Goal: Information Seeking & Learning: Learn about a topic

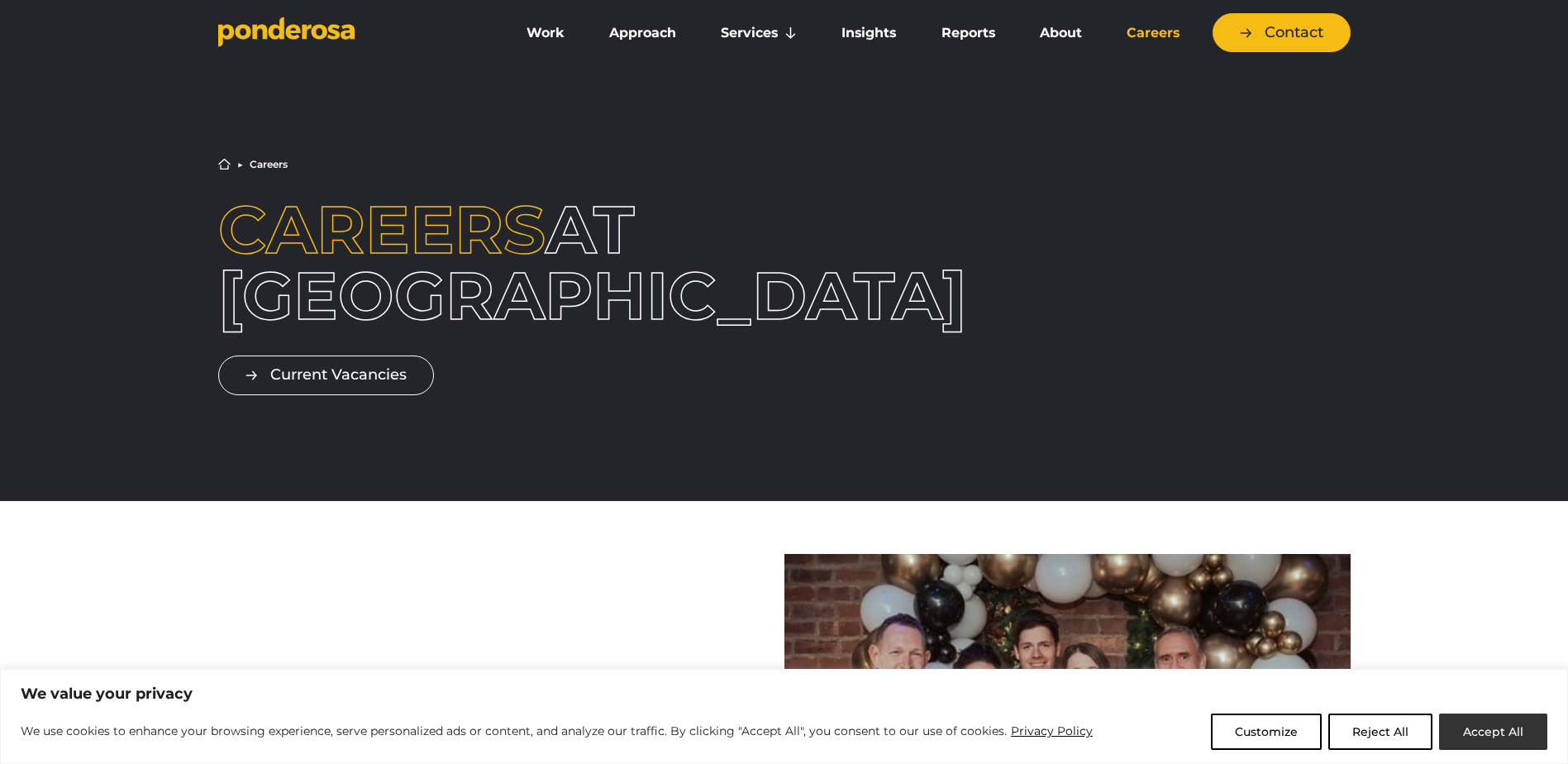
click at [1503, 724] on button "Accept All" at bounding box center [1493, 732] width 109 height 37
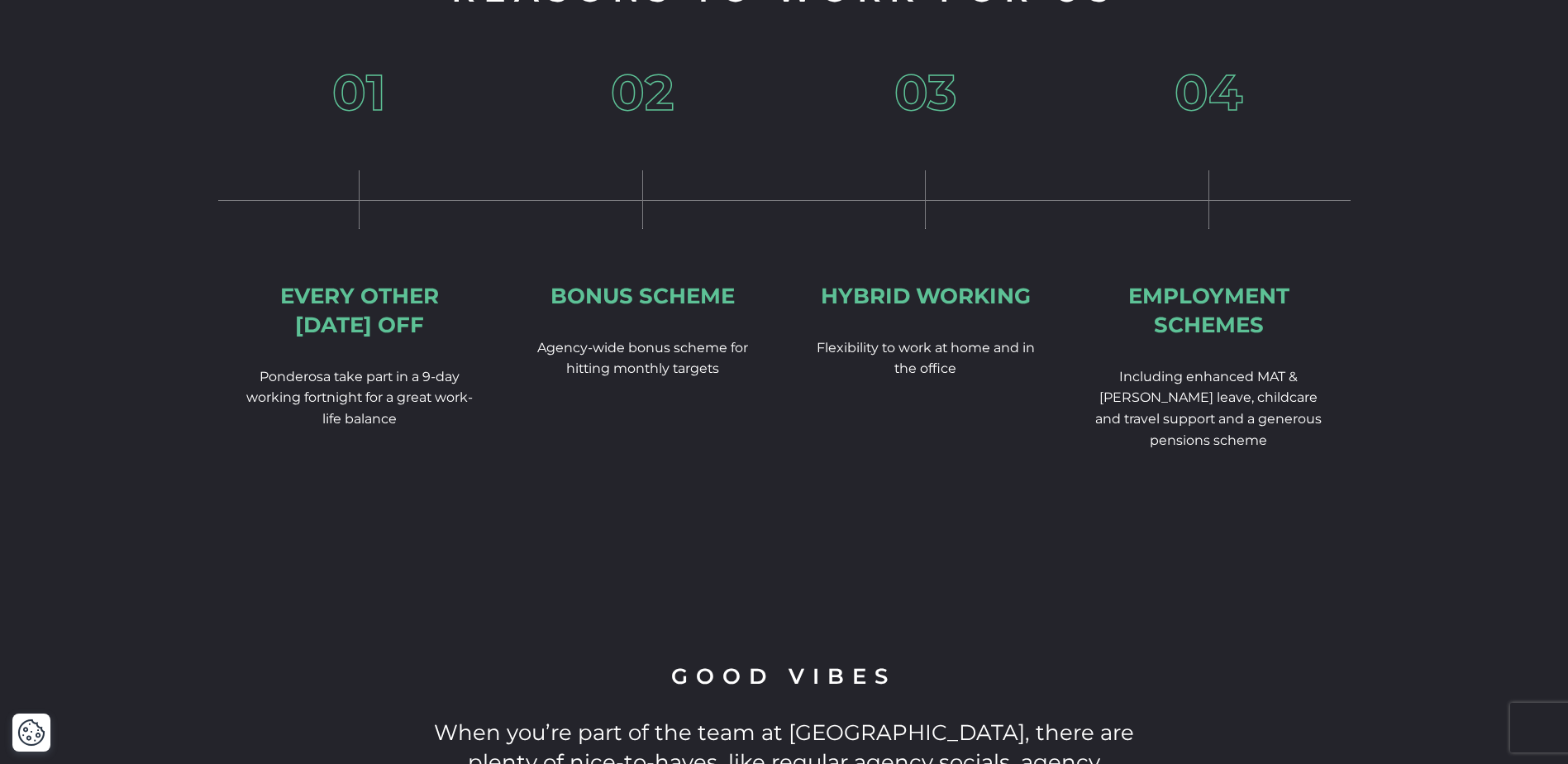
scroll to position [3059, 0]
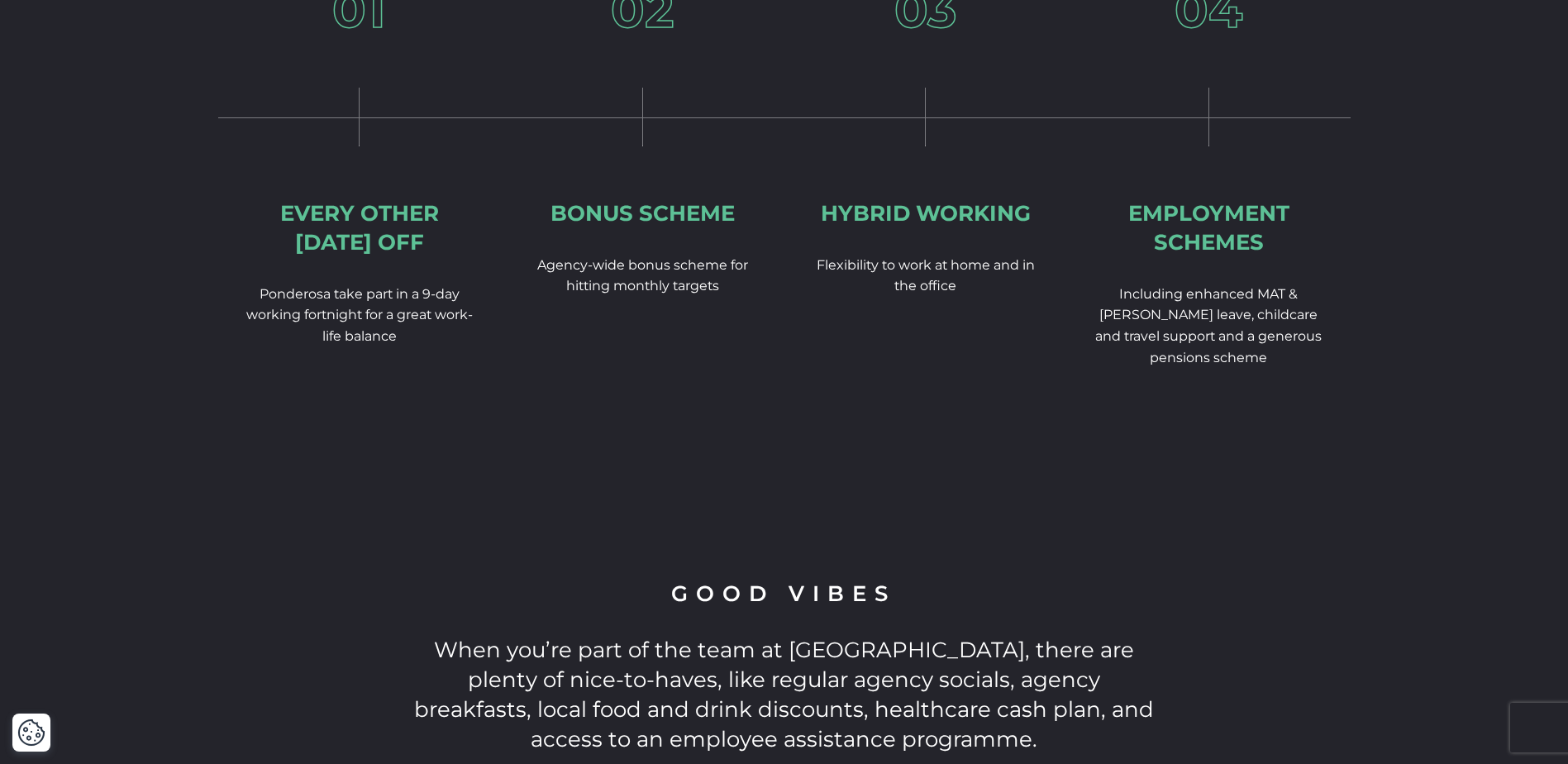
click at [395, 306] on div "01 Every Other Friday off Ponderosa take part in a 9-day working fortnight for …" at bounding box center [360, 218] width 284 height 468
click at [276, 284] on p "Ponderosa take part in a 9-day working fortnight for a great work-life balance" at bounding box center [360, 315] width 231 height 64
click at [460, 326] on div "01 Every Other Friday off Ponderosa take part in a 9-day working fortnight for …" at bounding box center [360, 218] width 284 height 468
click at [329, 287] on p "Ponderosa take part in a 9-day working fortnight for a great work-life balance" at bounding box center [360, 315] width 231 height 64
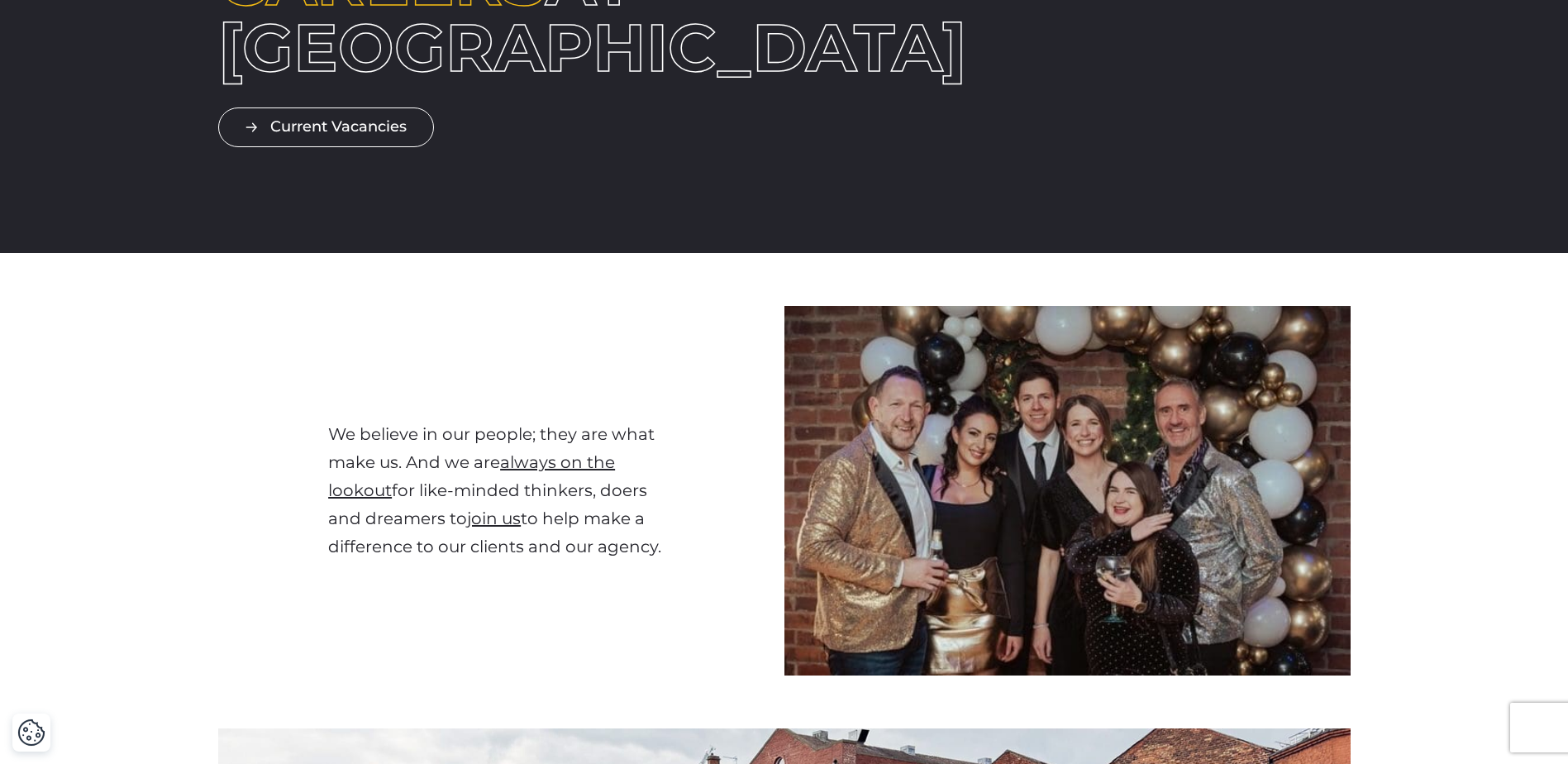
scroll to position [0, 0]
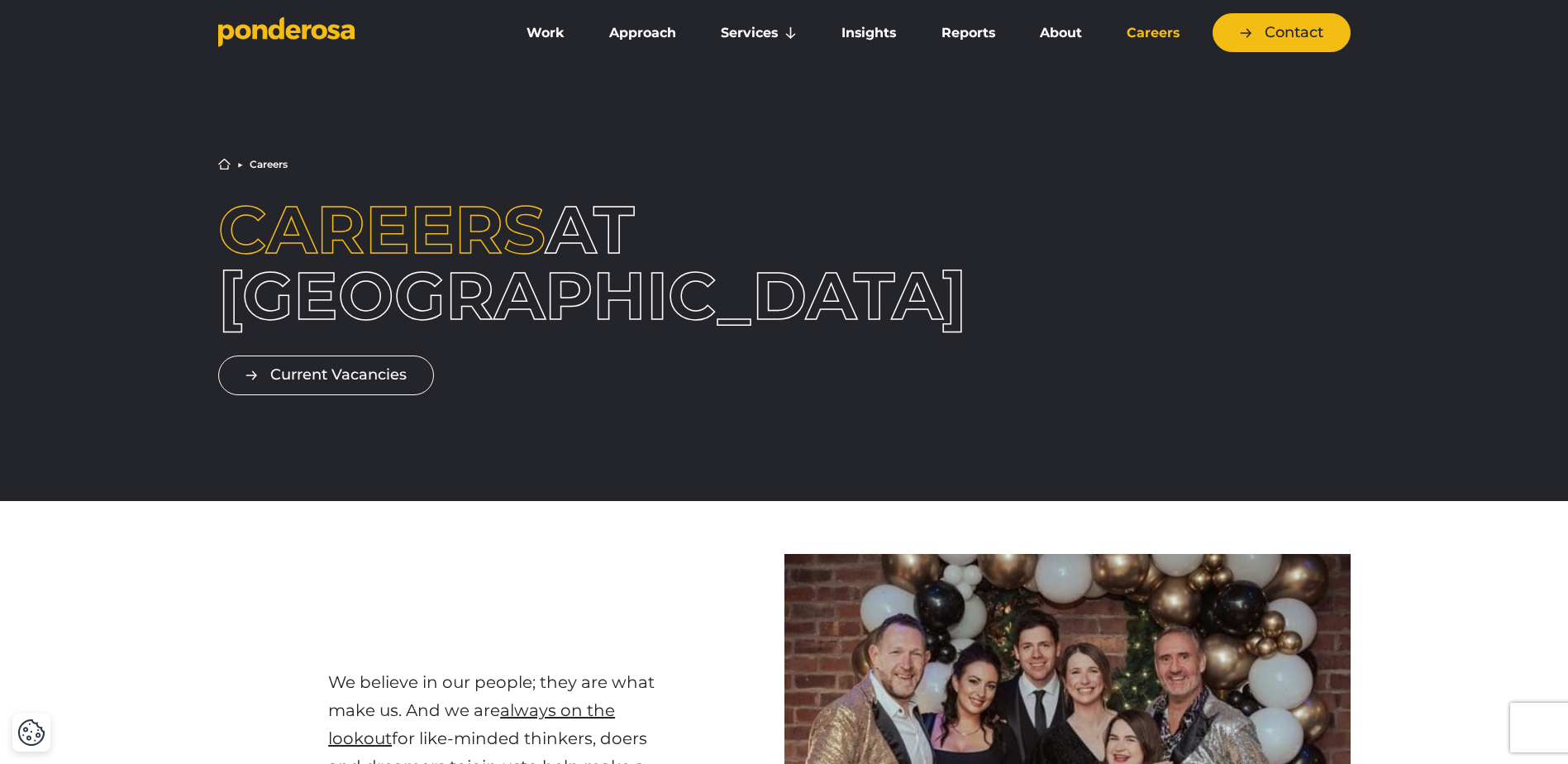
click at [1131, 33] on link "Careers" at bounding box center [1152, 32] width 91 height 35
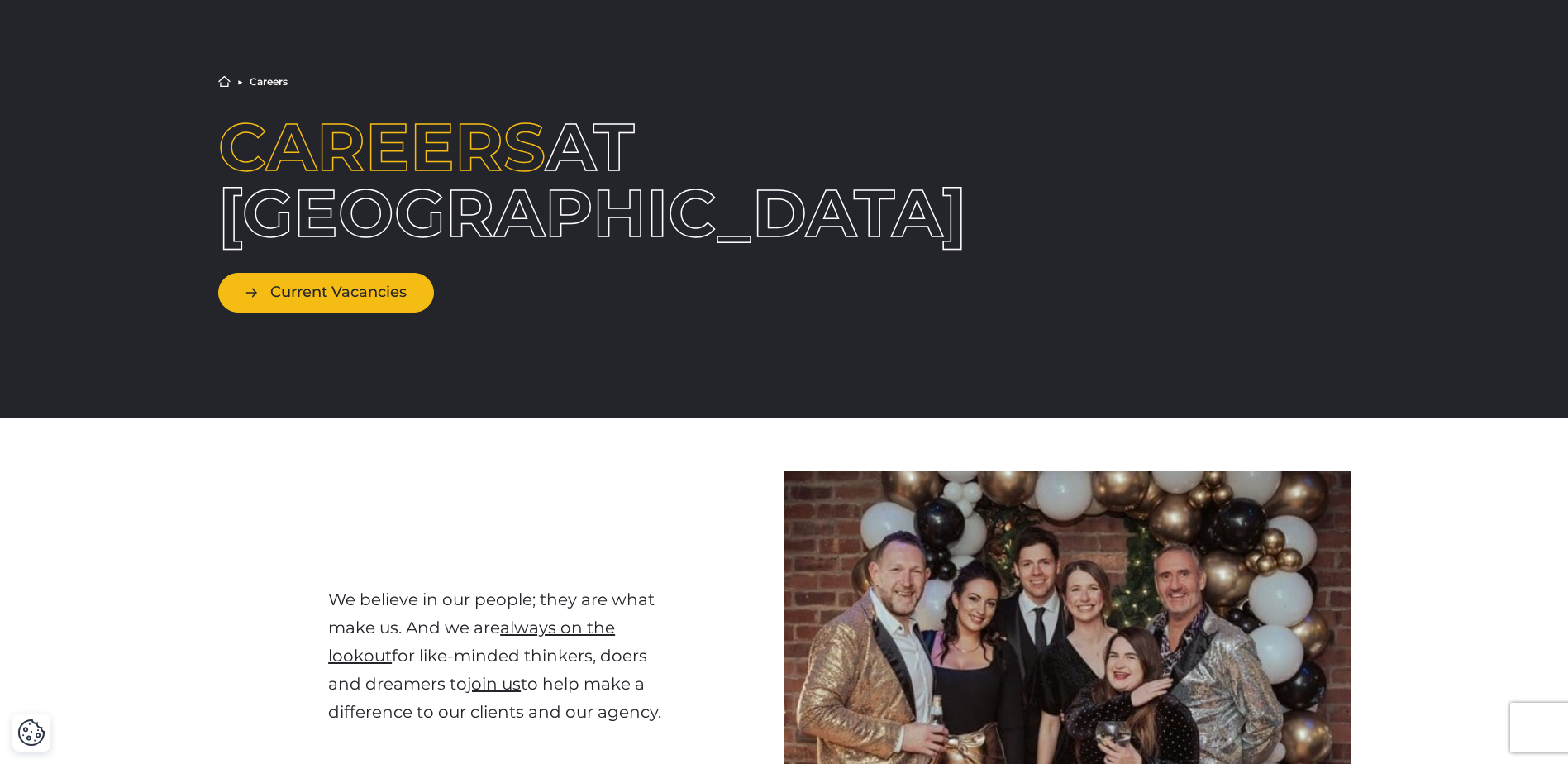
click at [336, 292] on link "Current Vacancies" at bounding box center [326, 292] width 215 height 39
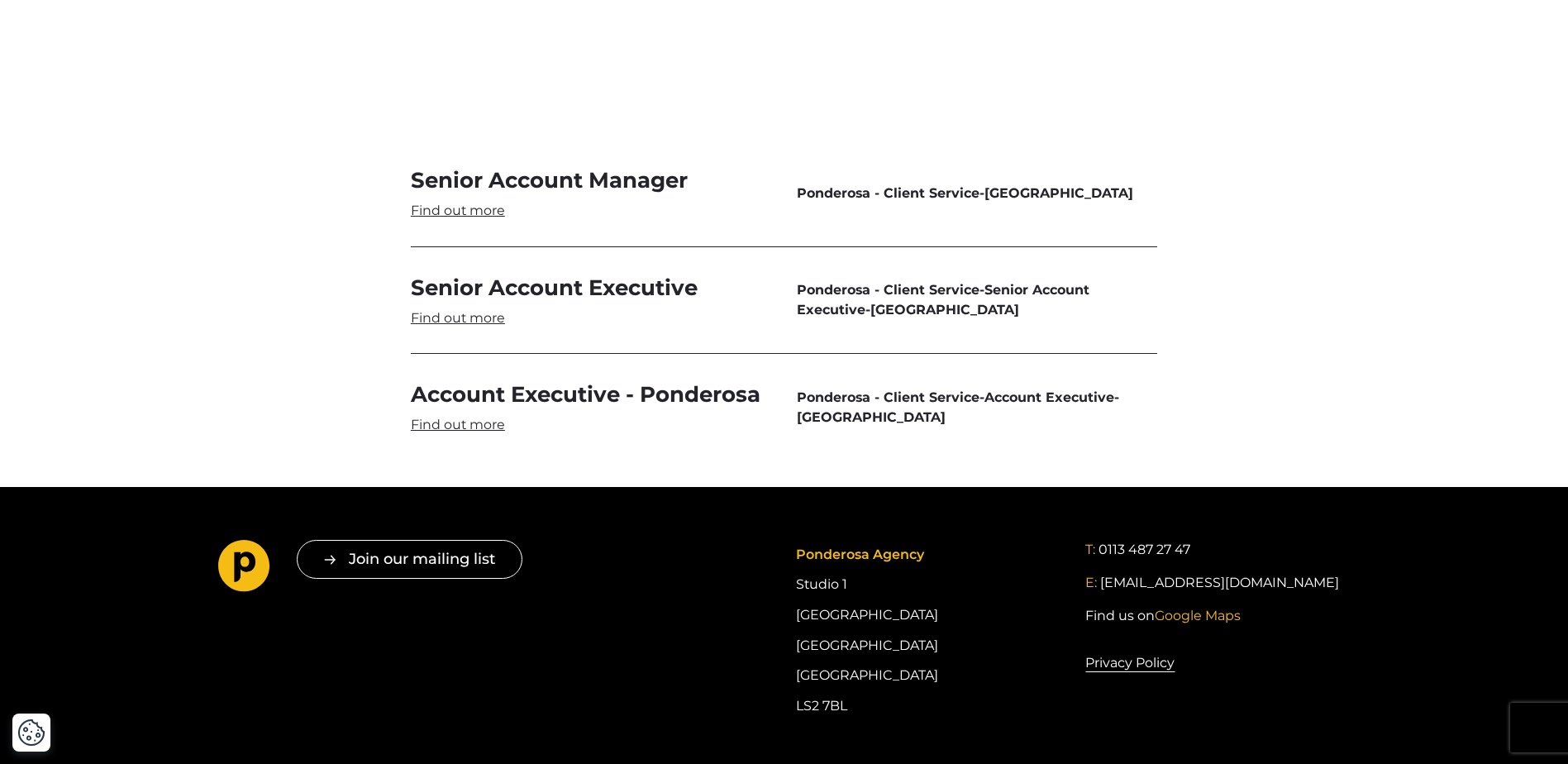
scroll to position [4627, 0]
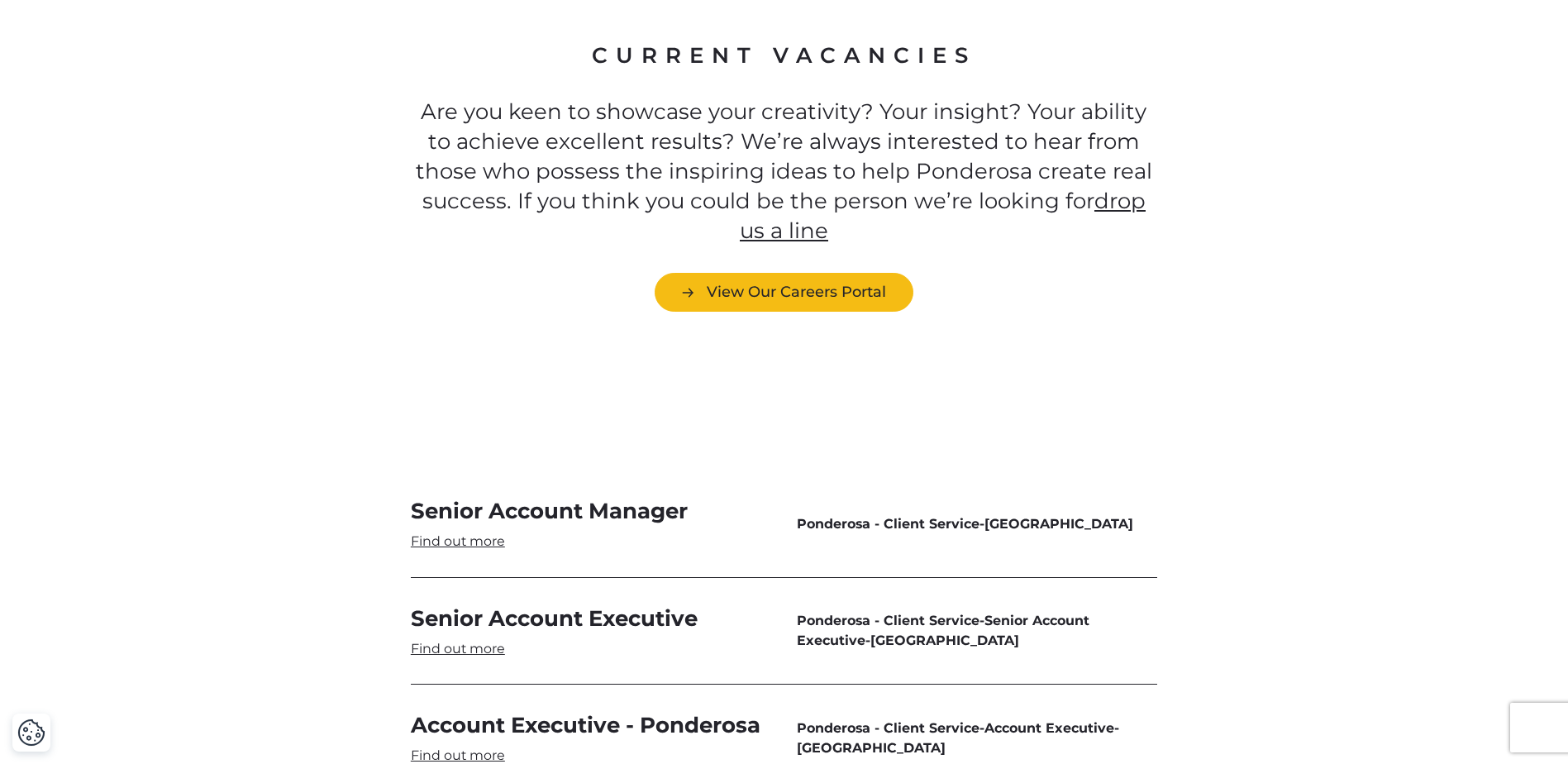
click at [495, 604] on link "Senior Account Executive" at bounding box center [591, 631] width 361 height 54
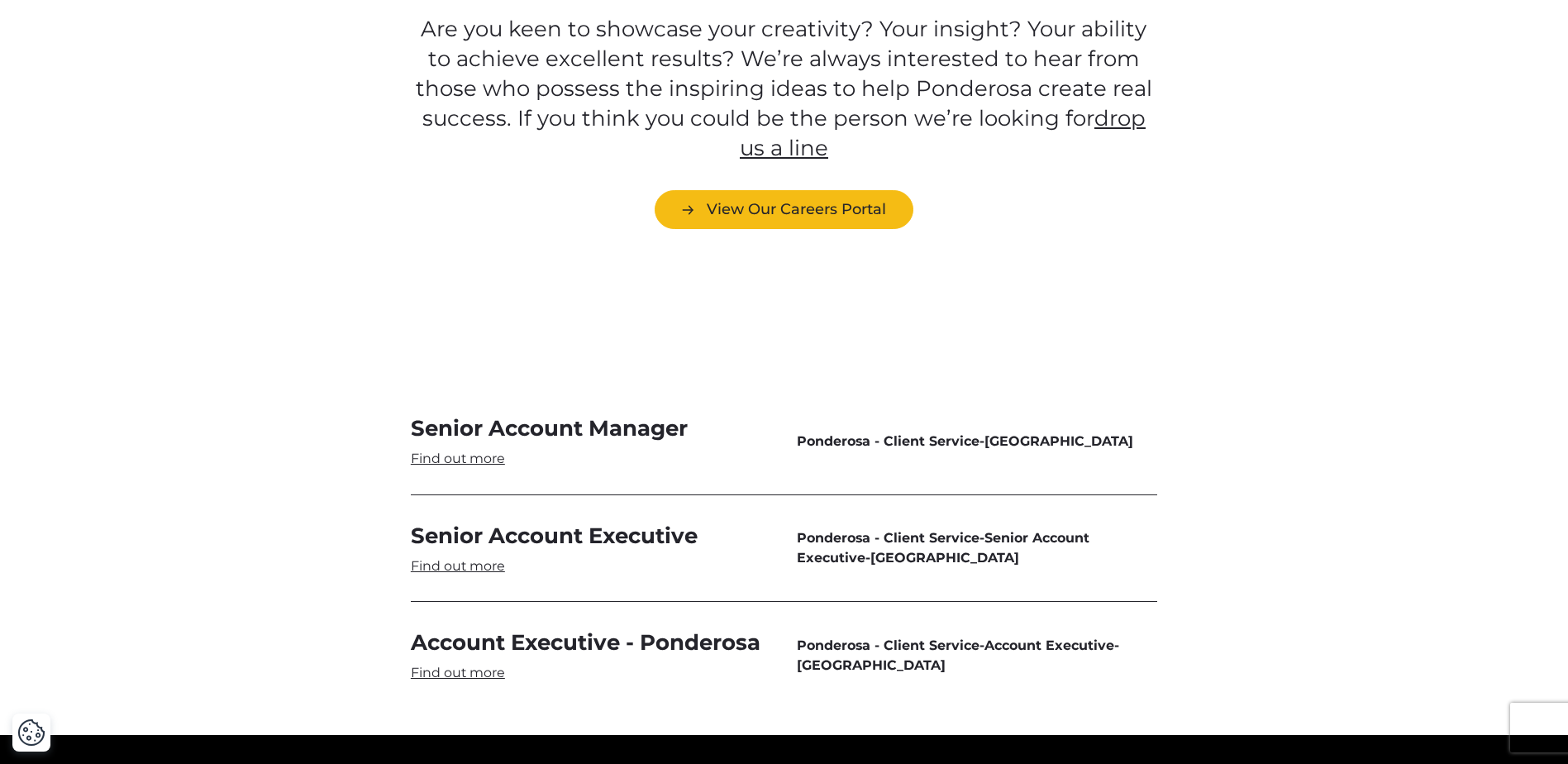
click at [469, 628] on link "Account Executive - Ponderosa" at bounding box center [591, 655] width 361 height 54
click at [477, 414] on link "Senior Account Manager" at bounding box center [591, 441] width 361 height 54
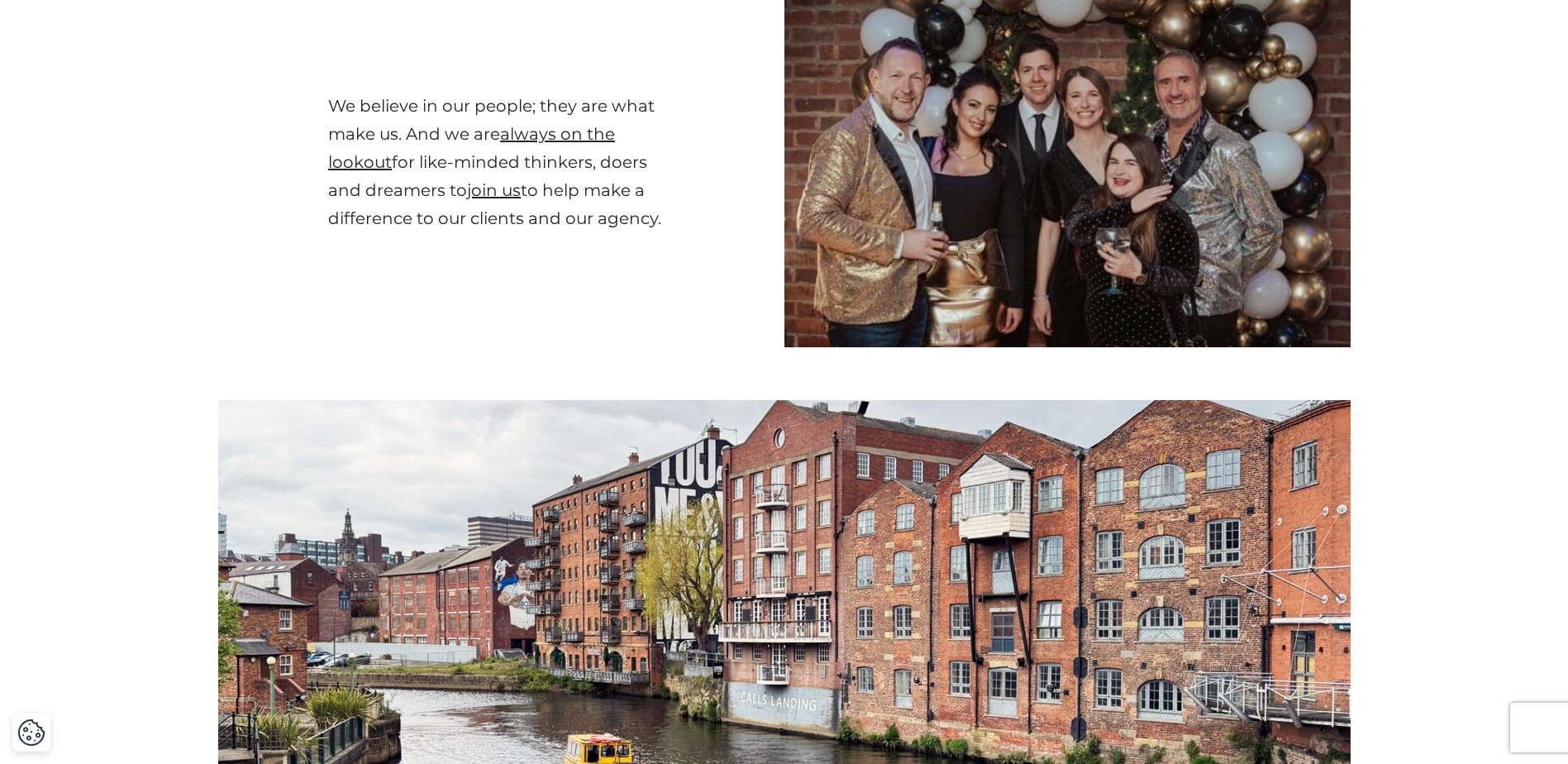
scroll to position [0, 0]
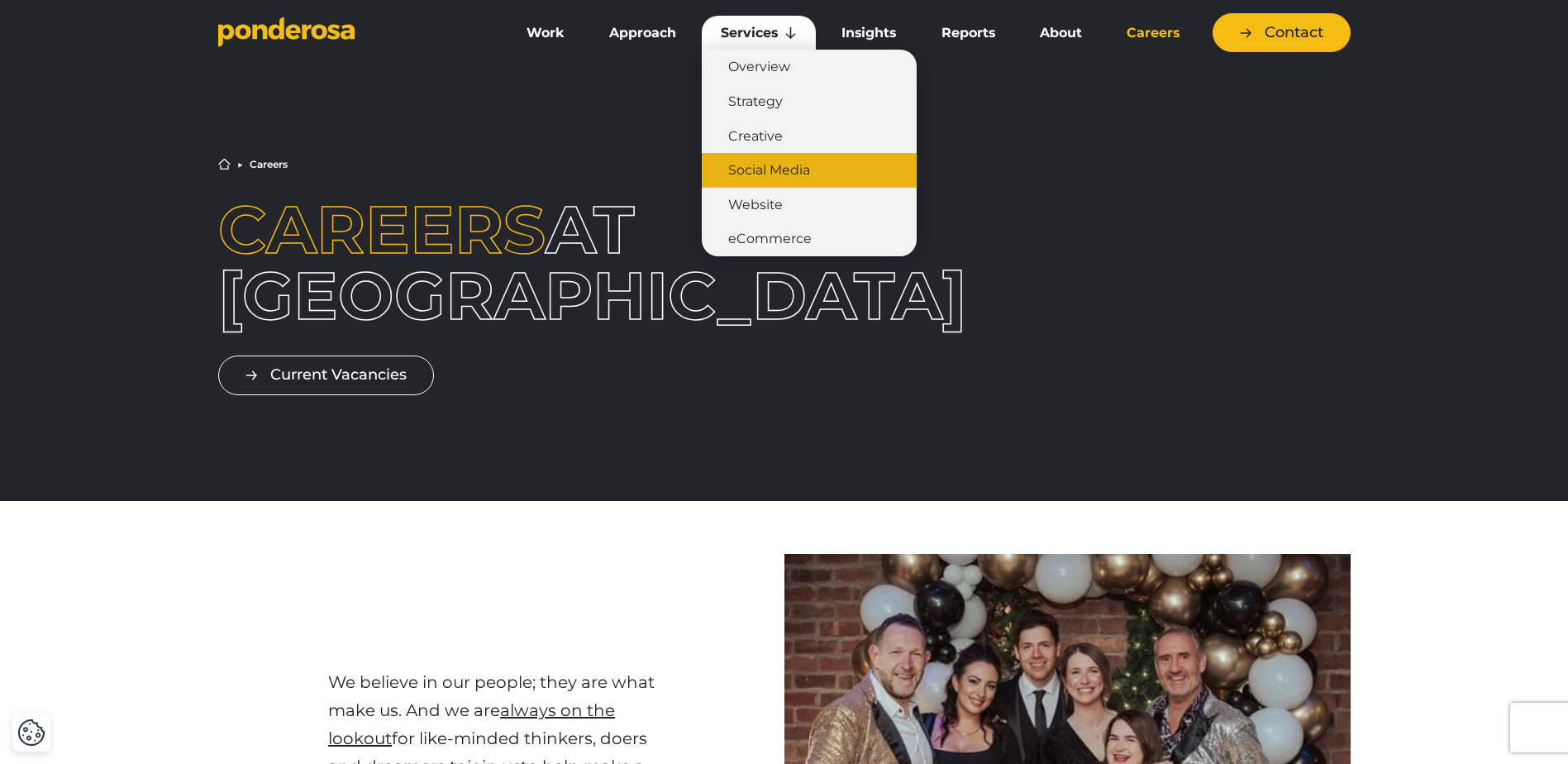
click at [794, 183] on link "Social Media" at bounding box center [809, 170] width 215 height 35
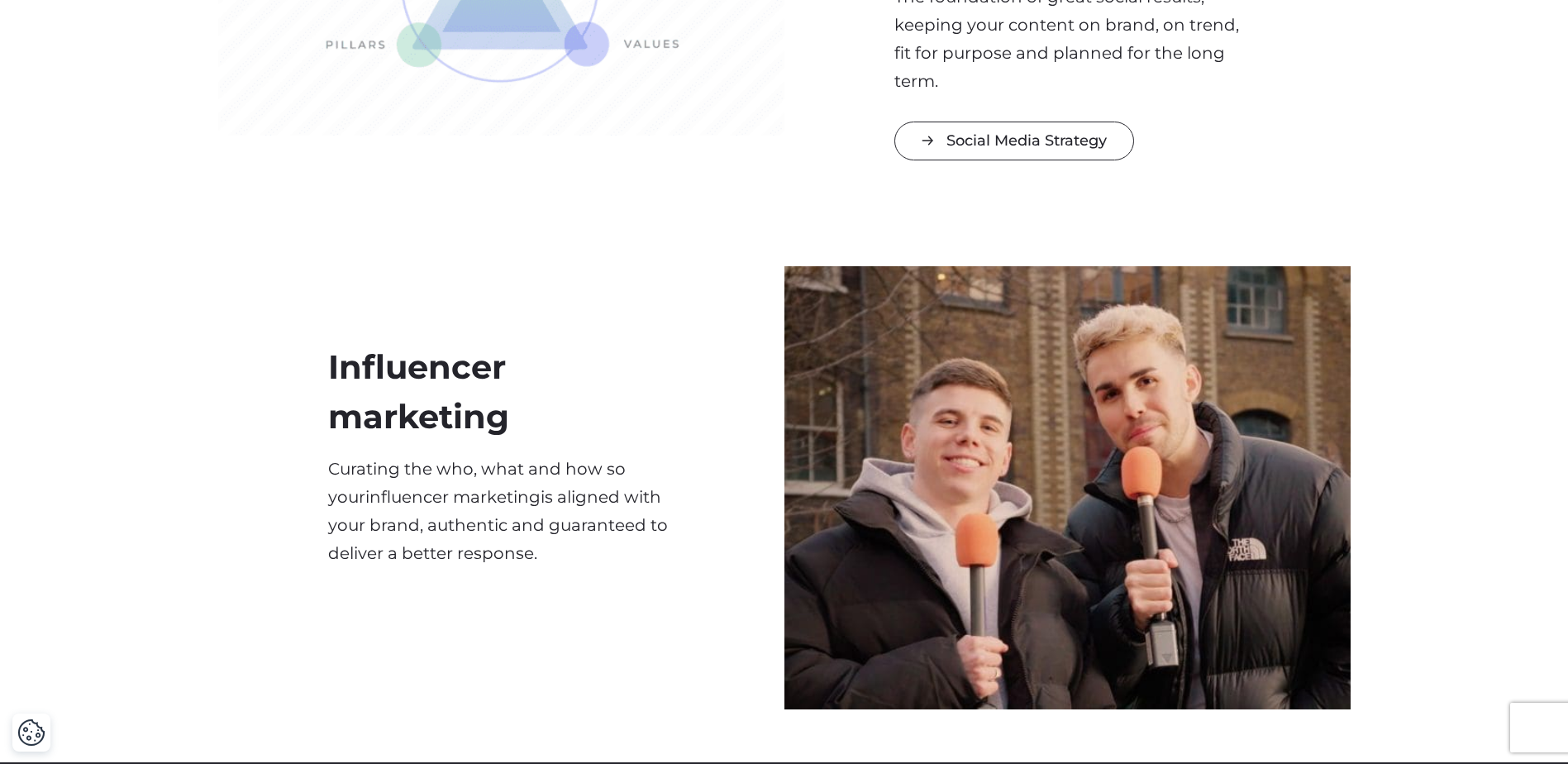
scroll to position [827, 0]
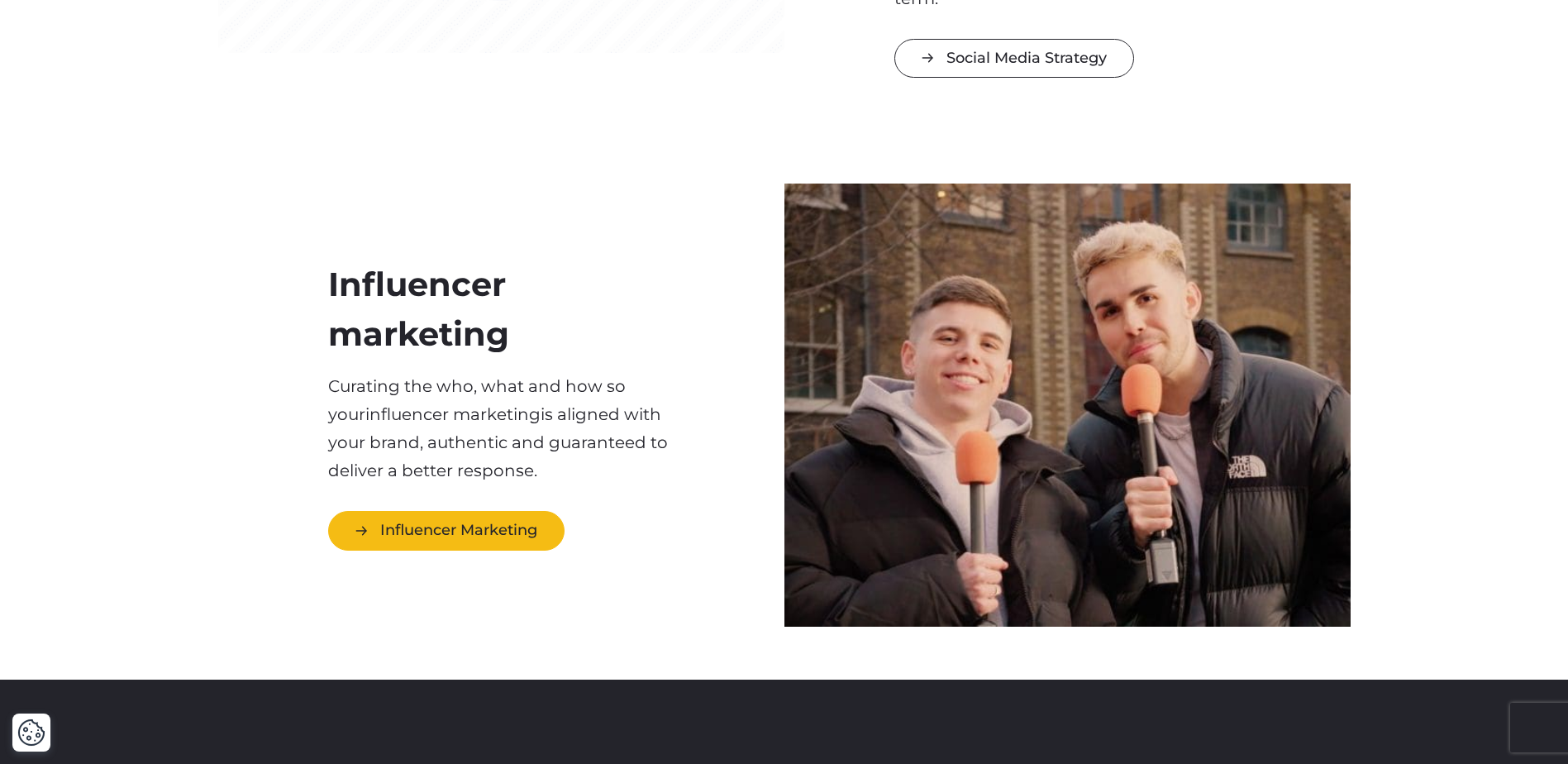
click at [469, 549] on link "Influencer Marketing" at bounding box center [446, 530] width 236 height 39
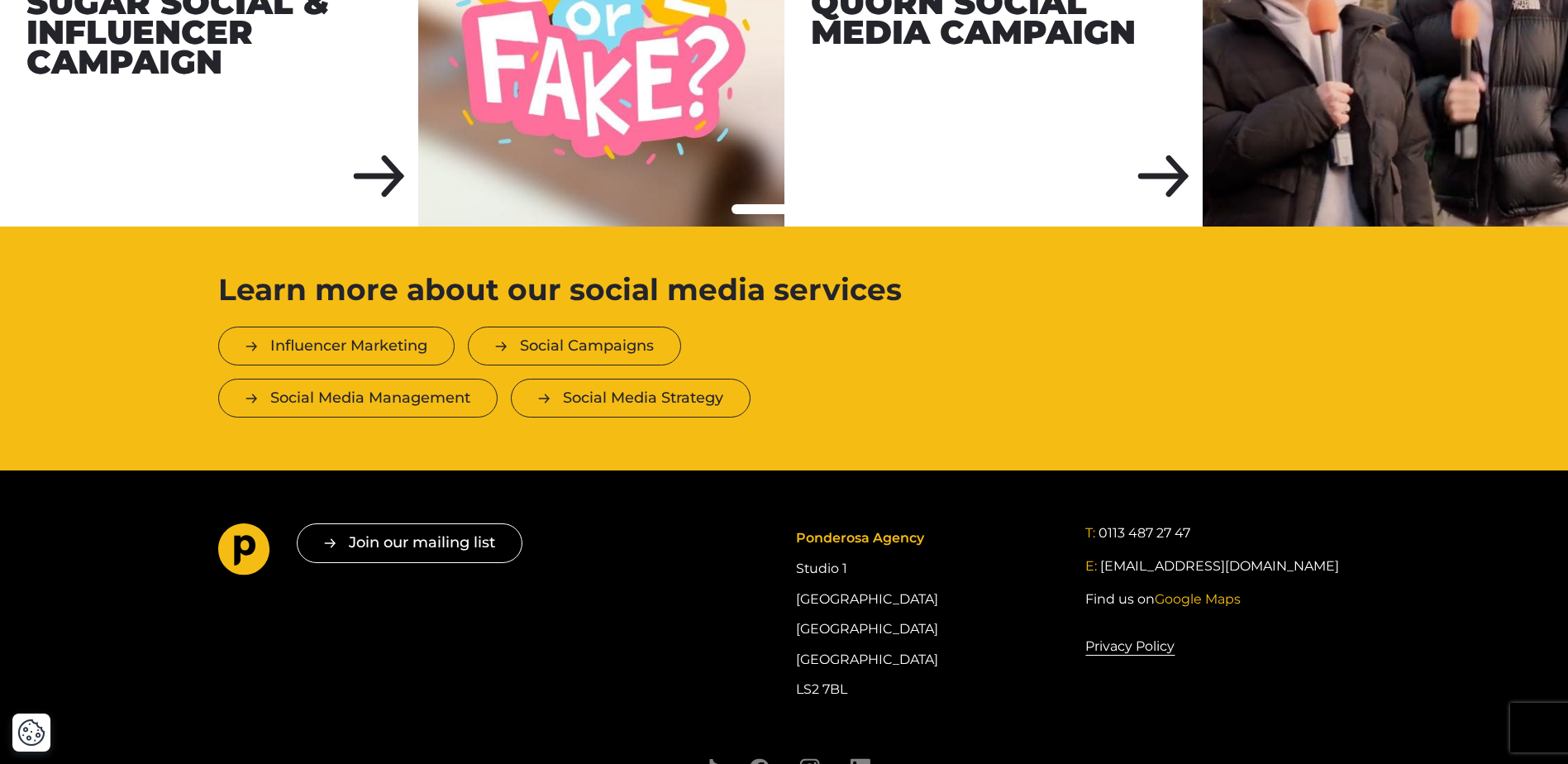
scroll to position [4362, 0]
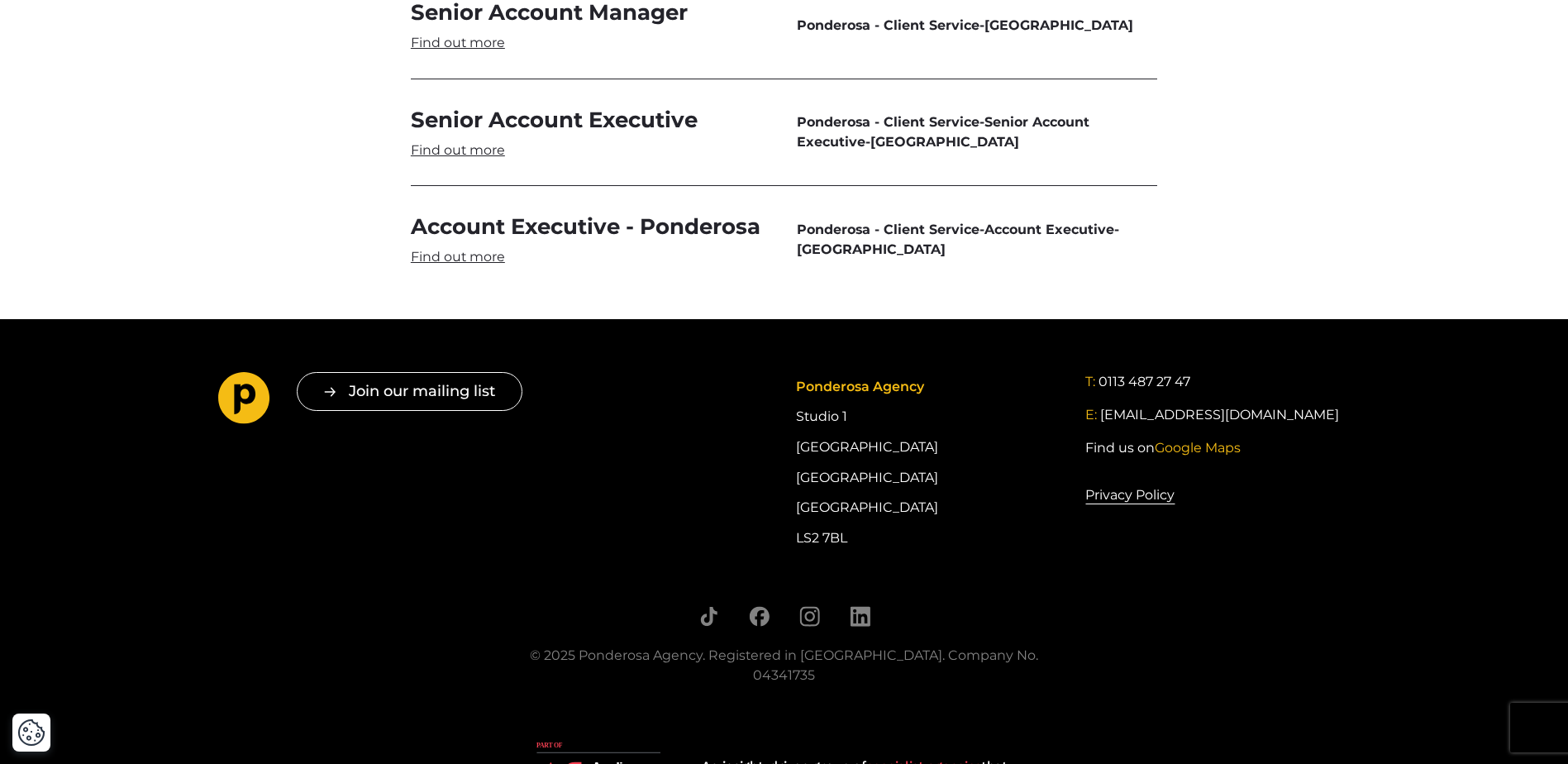
scroll to position [4878, 0]
